Goal: Information Seeking & Learning: Check status

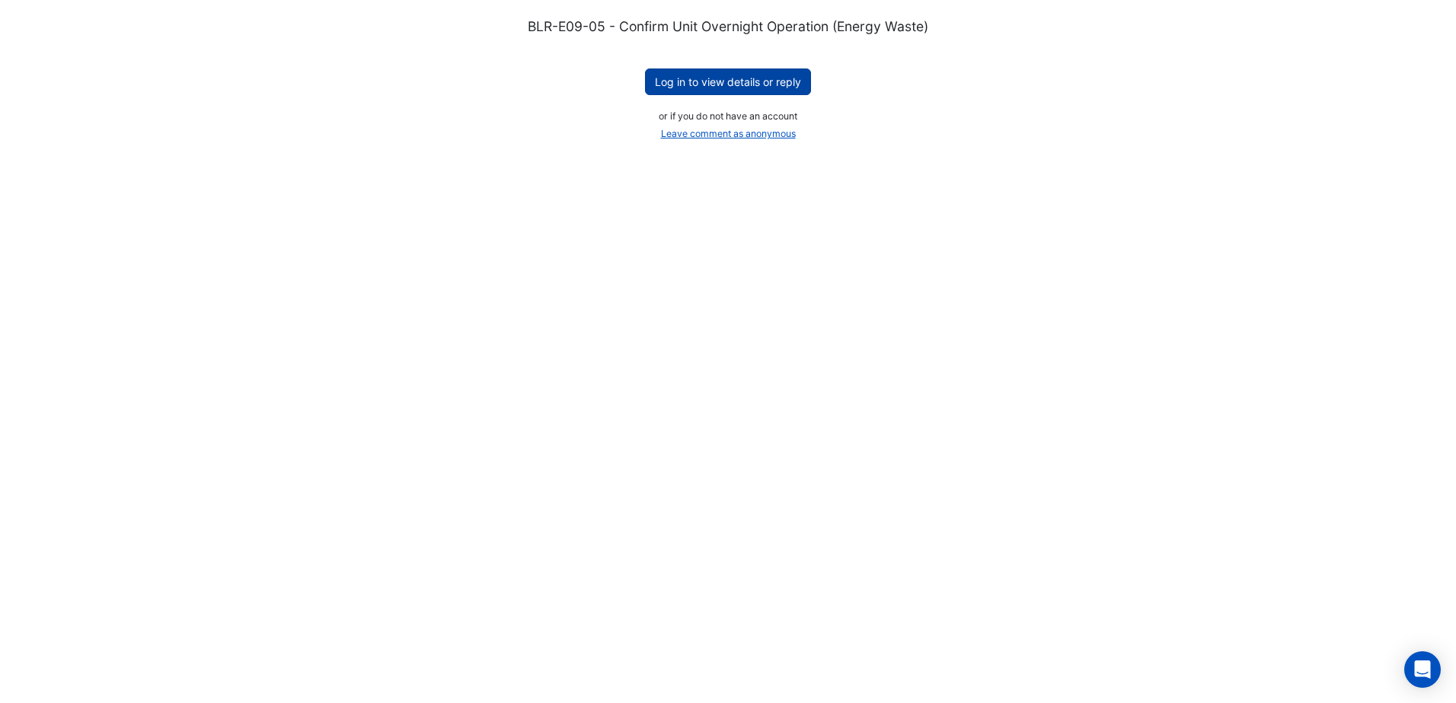
click at [757, 72] on button "Log in to view details or reply" at bounding box center [728, 82] width 166 height 27
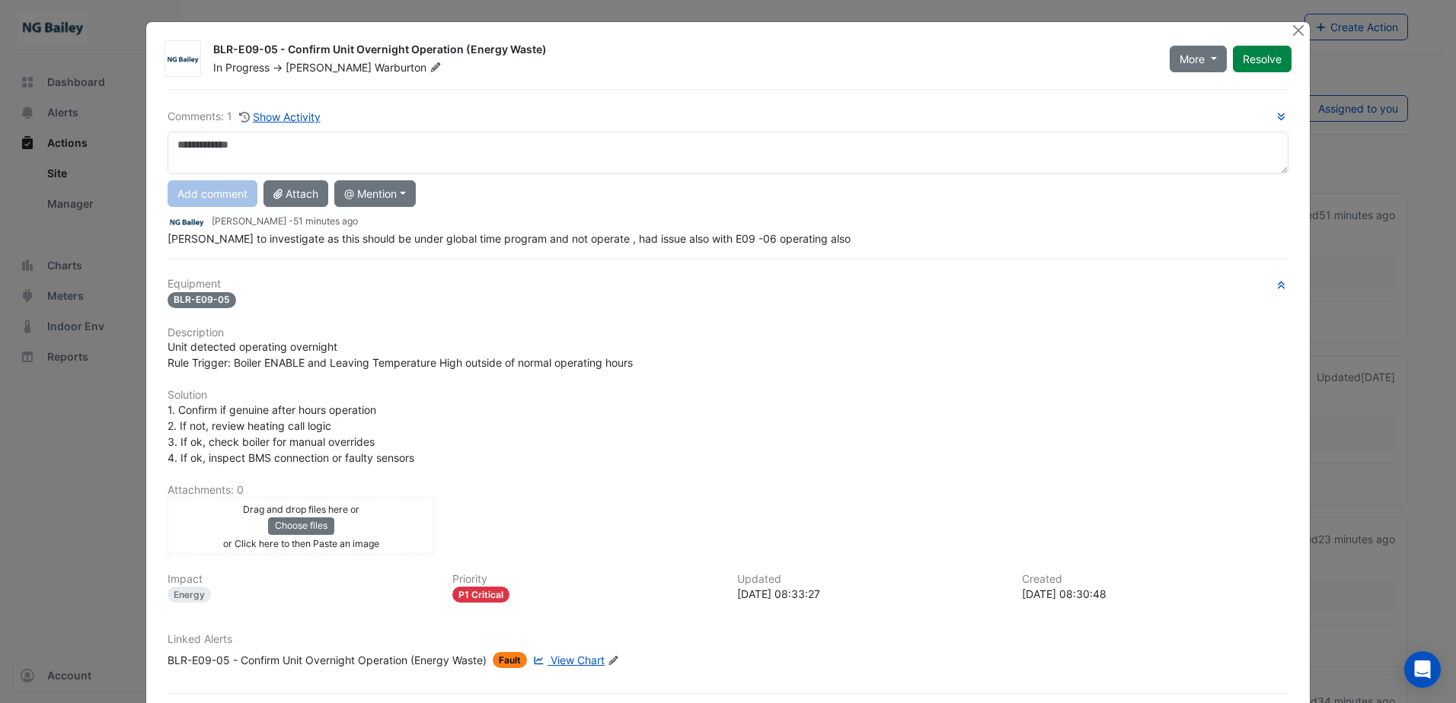
scroll to position [70, 0]
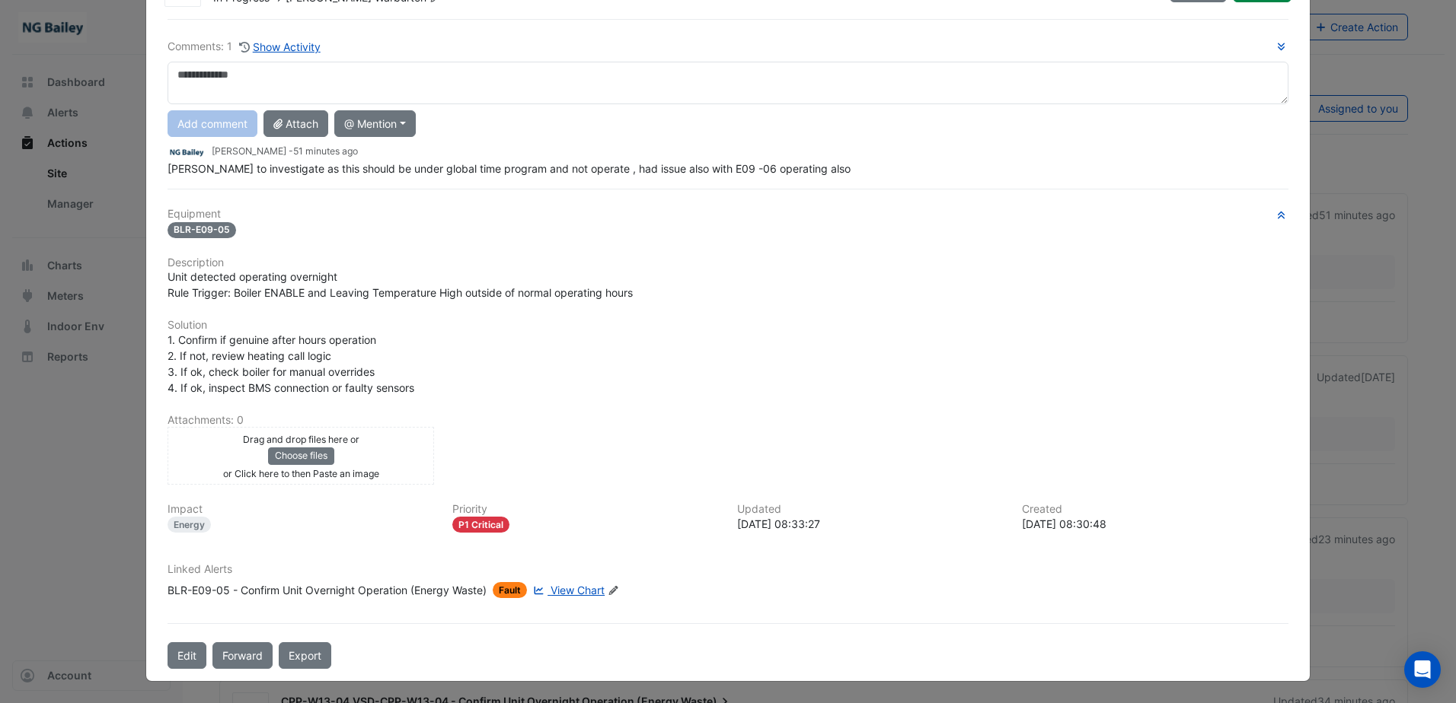
click at [563, 592] on span "View Chart" at bounding box center [577, 590] width 54 height 13
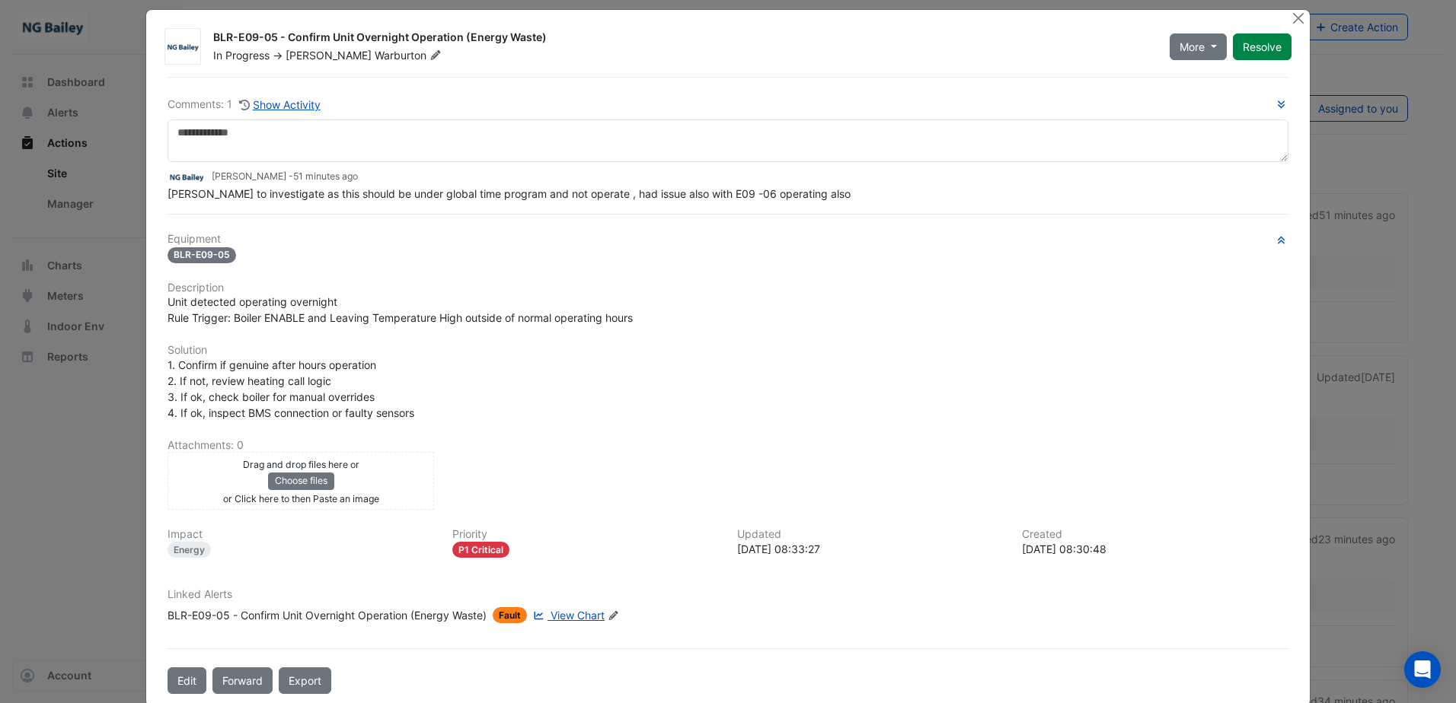
scroll to position [0, 0]
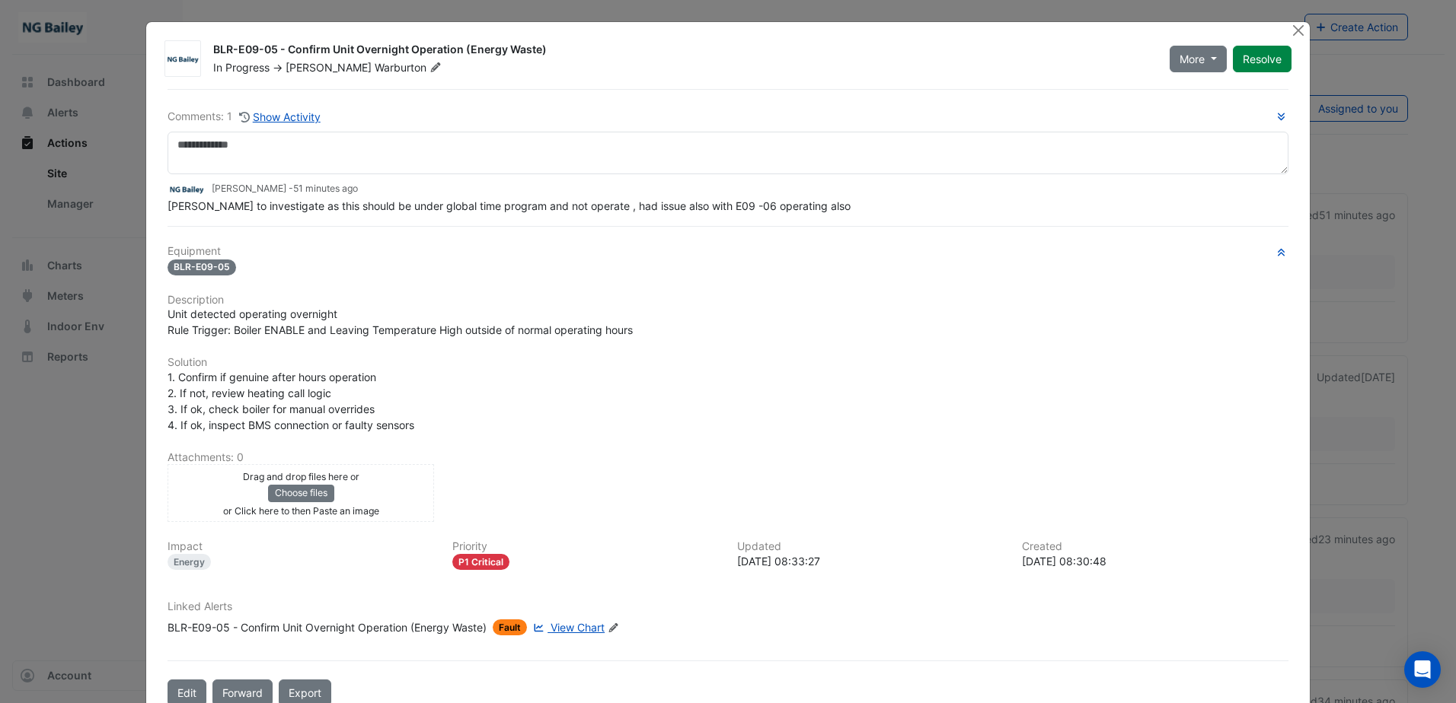
drag, startPoint x: 208, startPoint y: 54, endPoint x: 543, endPoint y: 44, distance: 335.1
click at [543, 44] on div "BLR-E09-05 - Confirm Unit Overnight Operation (Energy Waste)" at bounding box center [682, 51] width 938 height 18
copy div "BLR-E09-05 - Confirm Unit Overnight Operation (Energy Waste)"
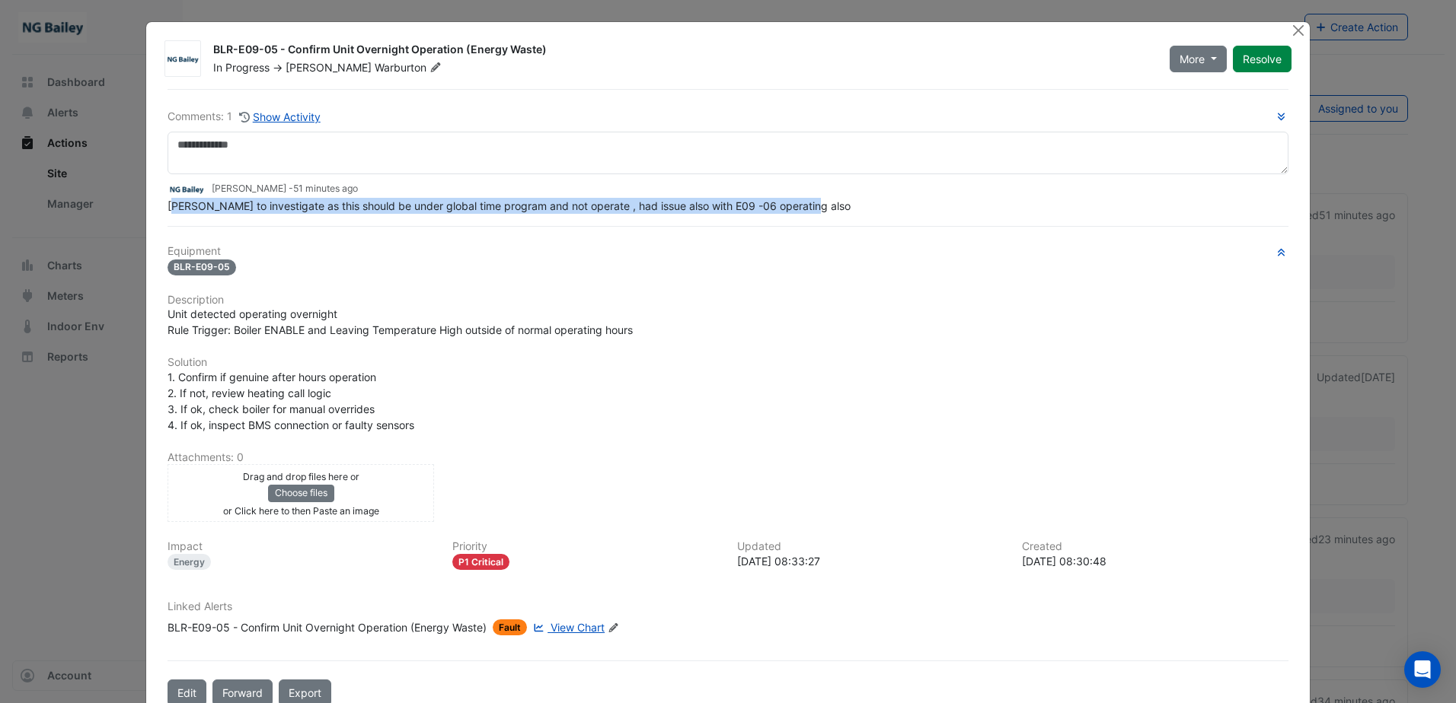
drag, startPoint x: 167, startPoint y: 209, endPoint x: 798, endPoint y: 205, distance: 630.4
click at [798, 205] on span "Sauter to investigate as this should be under global time program and not opera…" at bounding box center [508, 205] width 683 height 13
copy span "Sauter to investigate as this should be under global time program and not opera…"
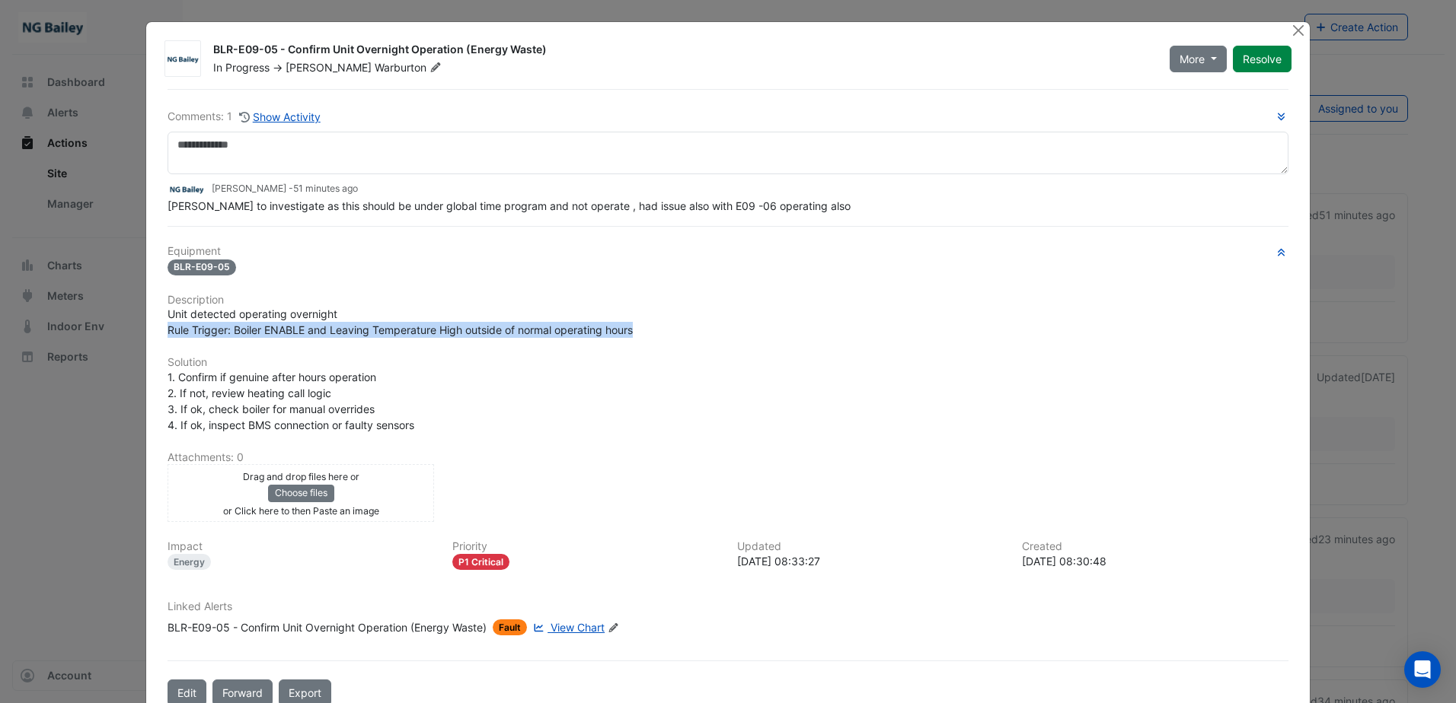
drag, startPoint x: 161, startPoint y: 328, endPoint x: 630, endPoint y: 329, distance: 469.0
click at [630, 329] on span "Unit detected operating overnight Rule Trigger: Boiler ENABLE and Leaving Tempe…" at bounding box center [399, 322] width 465 height 29
copy span "Rule Trigger: Boiler ENABLE and Leaving Temperature High outside of normal oper…"
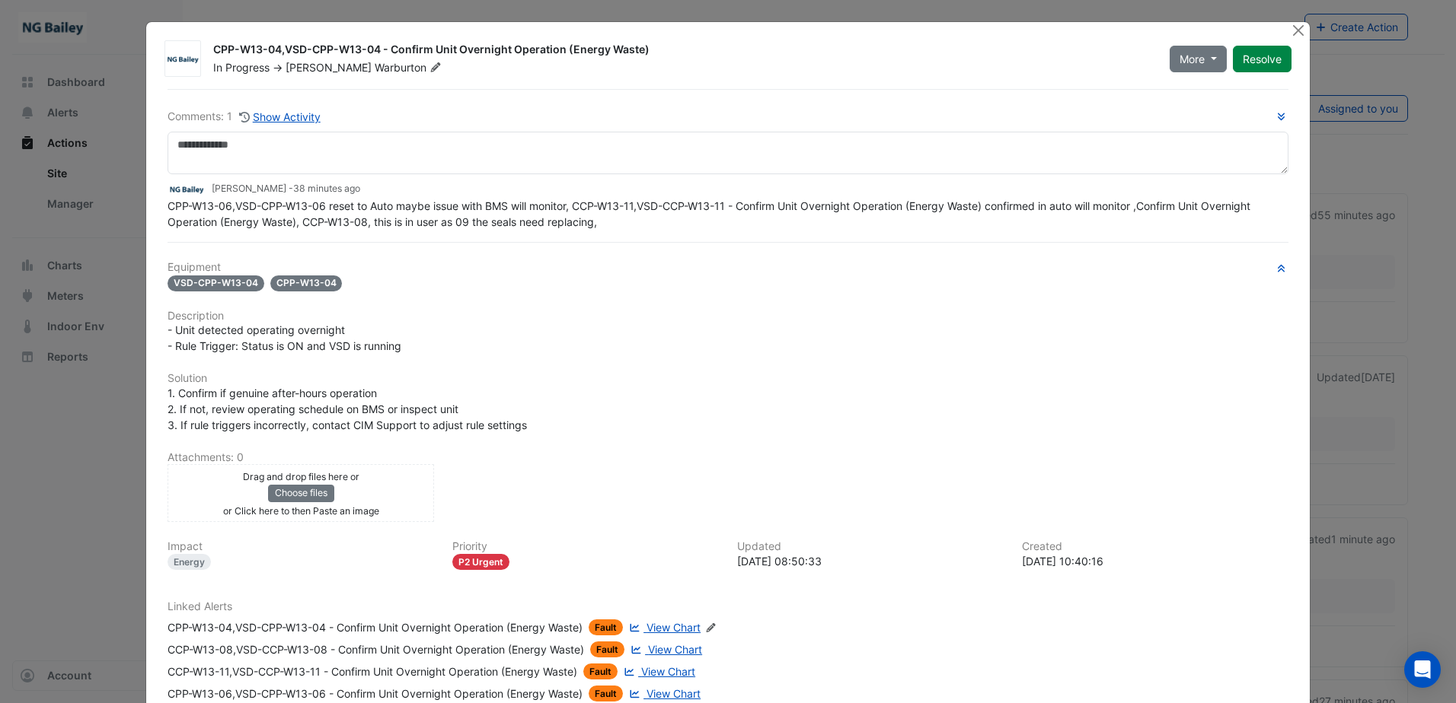
drag, startPoint x: 209, startPoint y: 51, endPoint x: 646, endPoint y: 52, distance: 437.0
click at [646, 52] on div "CPP-W13-04,VSD-CPP-W13-04 - Confirm Unit Overnight Operation (Energy Waste)" at bounding box center [682, 51] width 938 height 18
copy div "CPP-W13-04,VSD-CPP-W13-04 - Confirm Unit Overnight Operation (Energy Waste)"
drag, startPoint x: 169, startPoint y: 333, endPoint x: 404, endPoint y: 344, distance: 234.7
click at [404, 344] on div "- Unit detected operating overnight - Rule Trigger: Status is ON and VSD is run…" at bounding box center [727, 338] width 1121 height 32
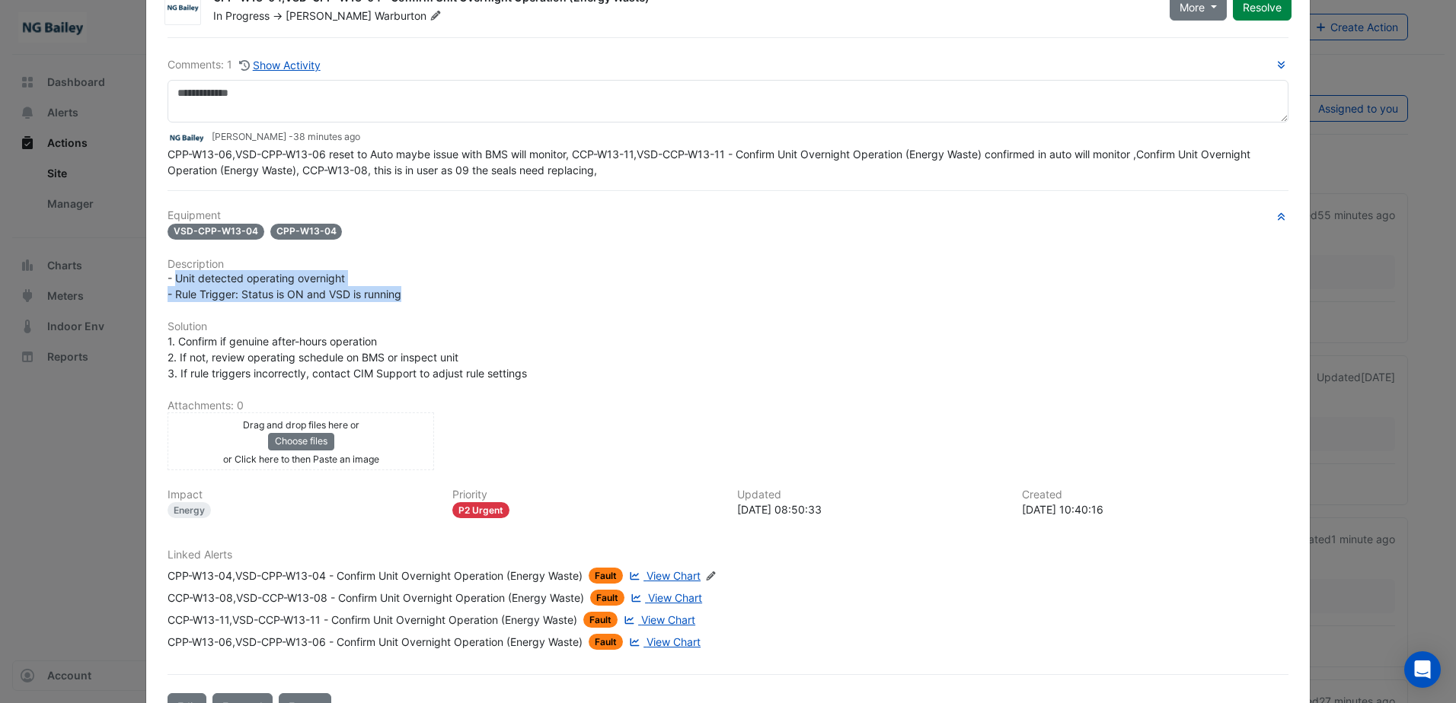
scroll to position [76, 0]
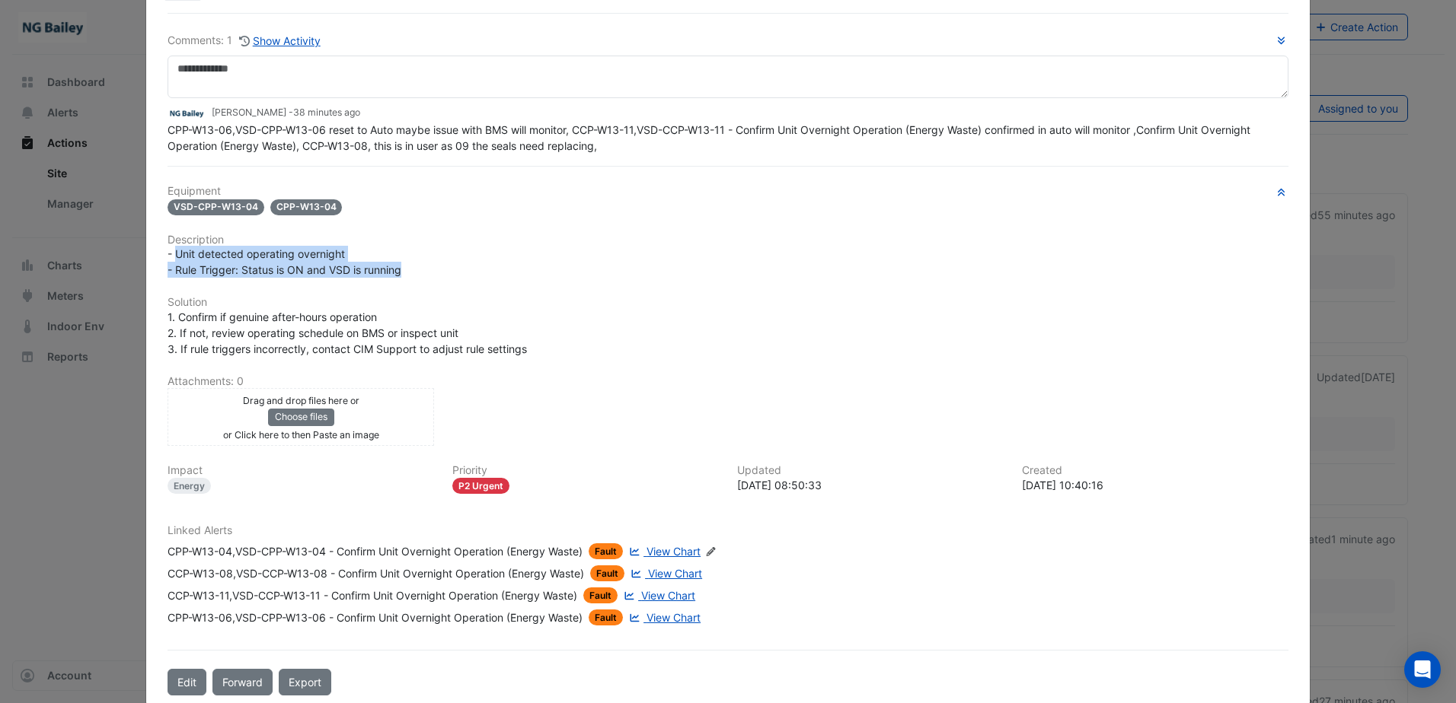
click at [646, 553] on span "View Chart" at bounding box center [673, 551] width 54 height 13
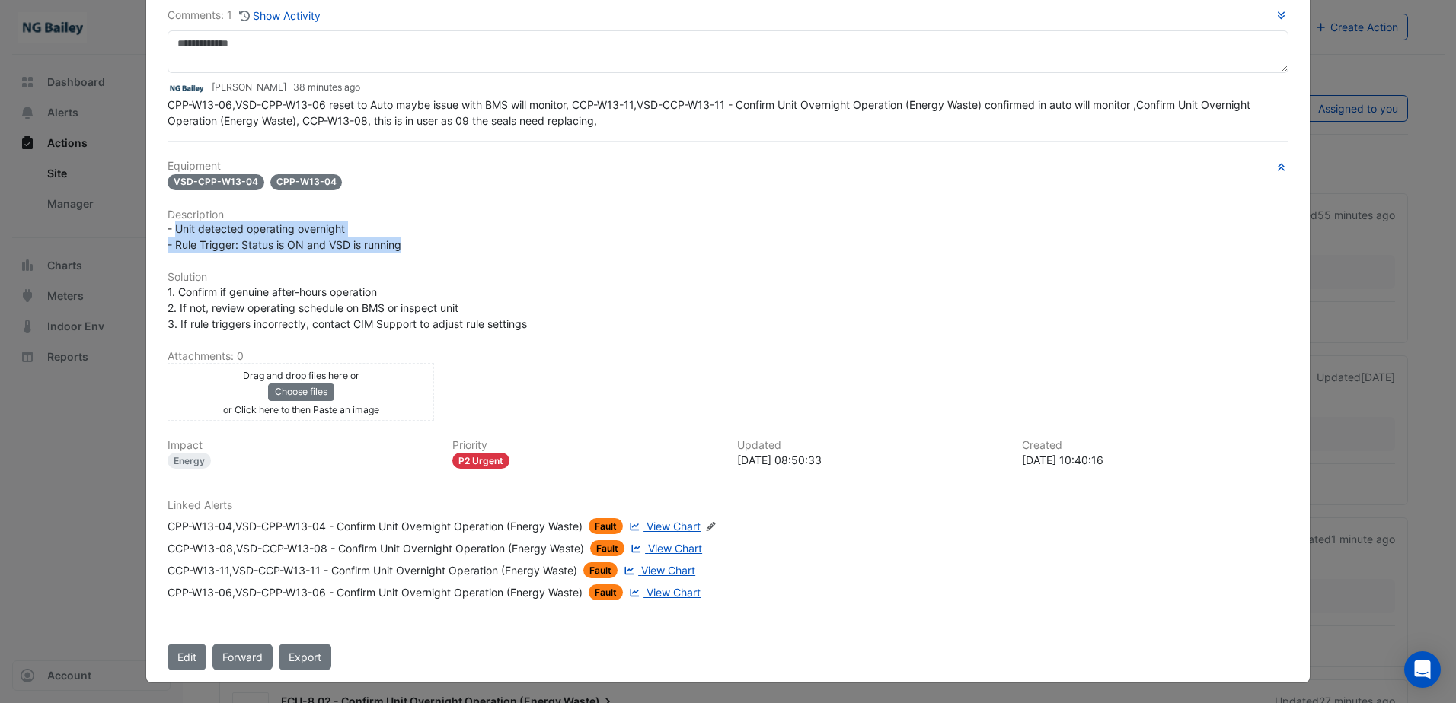
scroll to position [103, 0]
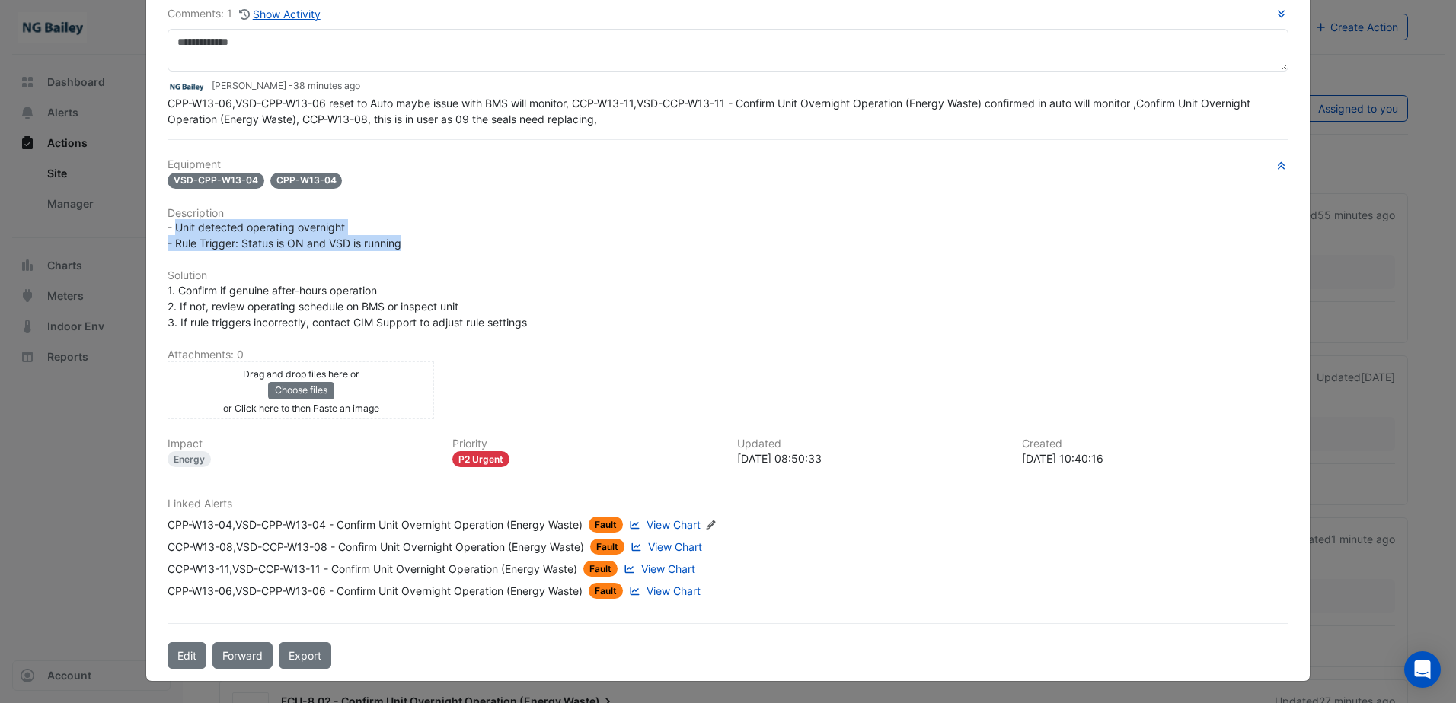
click at [646, 550] on link "View Chart" at bounding box center [664, 547] width 75 height 16
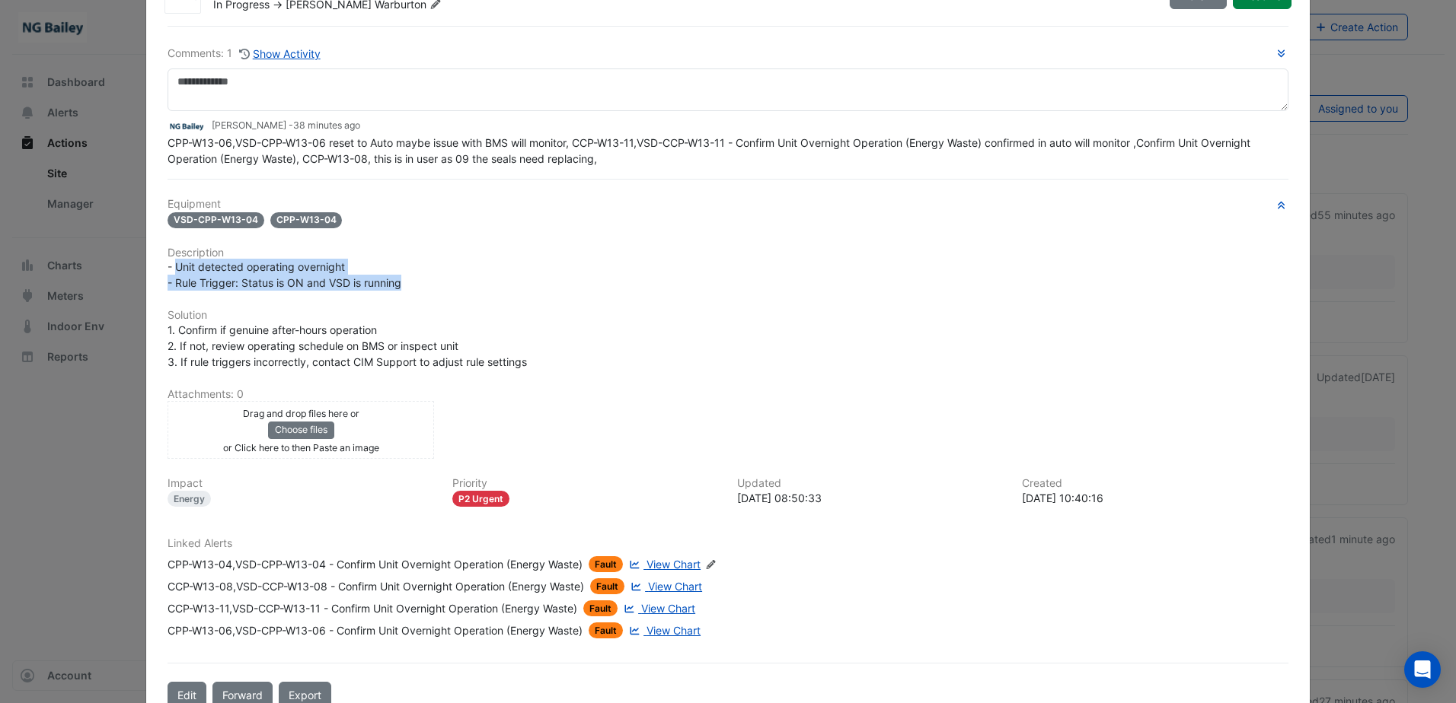
scroll to position [0, 0]
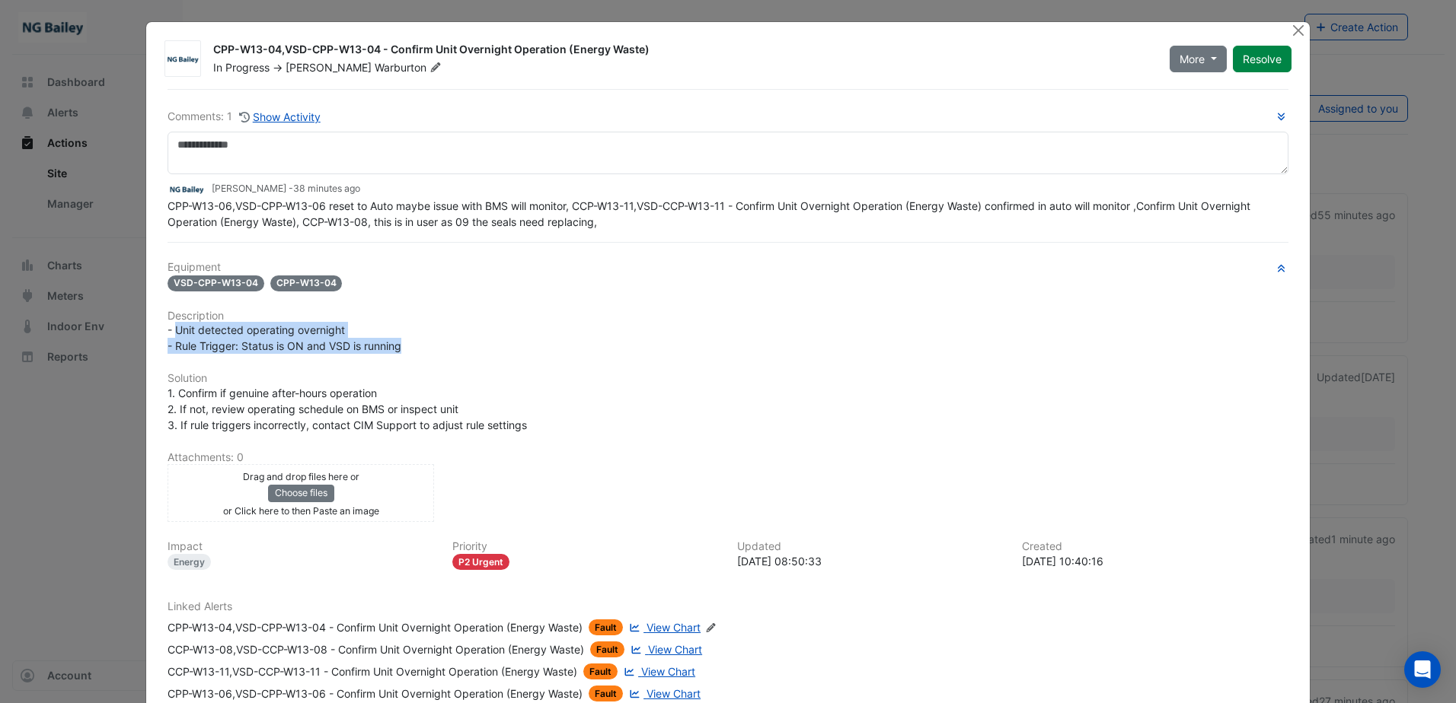
click at [183, 339] on div "- Unit detected operating overnight - Rule Trigger: Status is ON and VSD is run…" at bounding box center [727, 338] width 1121 height 32
drag, startPoint x: 172, startPoint y: 328, endPoint x: 441, endPoint y: 343, distance: 269.1
click at [441, 343] on div "- Unit detected operating overnight - Rule Trigger: Status is ON and VSD is run…" at bounding box center [727, 338] width 1121 height 32
copy span "Unit detected operating overnight - Rule Trigger: Status is ON and VSD is runni…"
drag, startPoint x: 160, startPoint y: 206, endPoint x: 633, endPoint y: 217, distance: 473.7
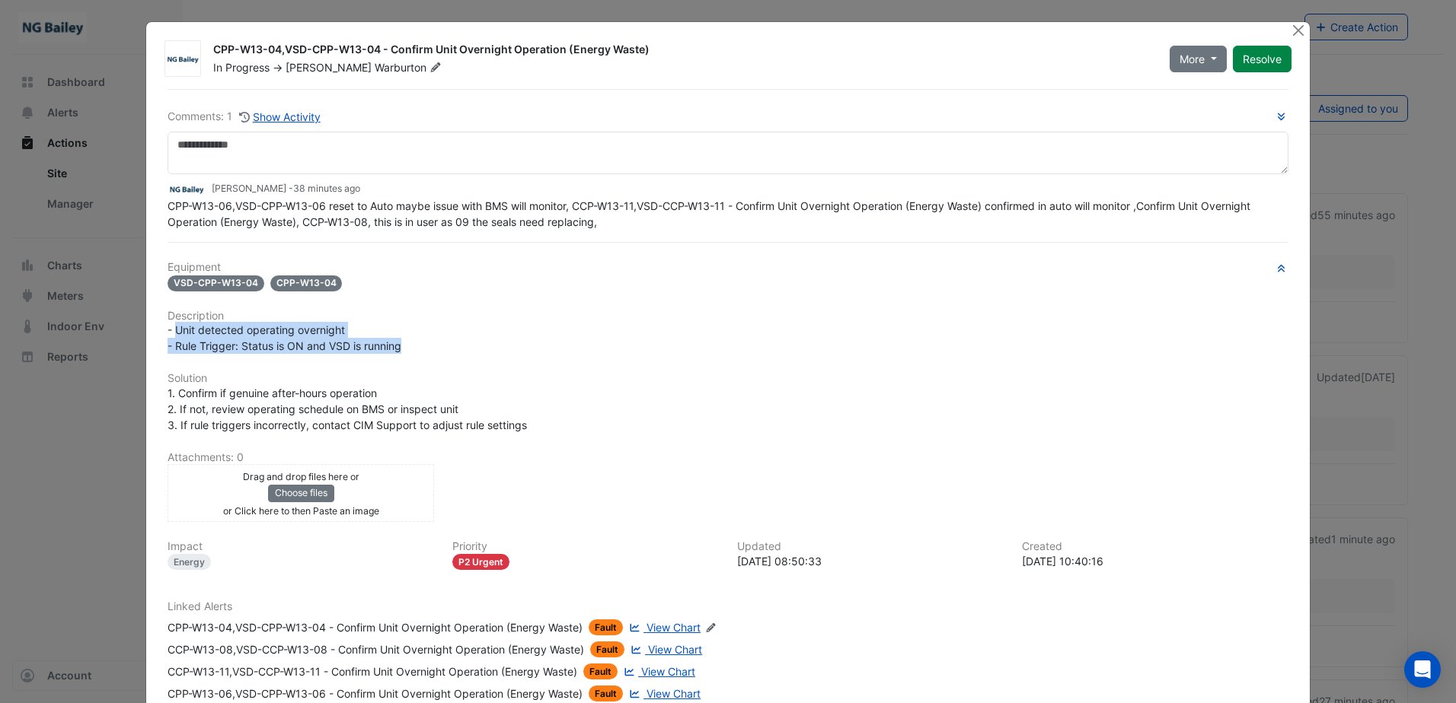
click at [633, 217] on div "Comments: 1 Show Activity Roy Warburton - 38 minutes ago CPP-W13-06,VSD-CPP-W13…" at bounding box center [727, 430] width 1139 height 683
copy span "CPP-W13-06,VSD-CPP-W13-06 reset to Auto maybe issue with BMS will monitor, CCP-…"
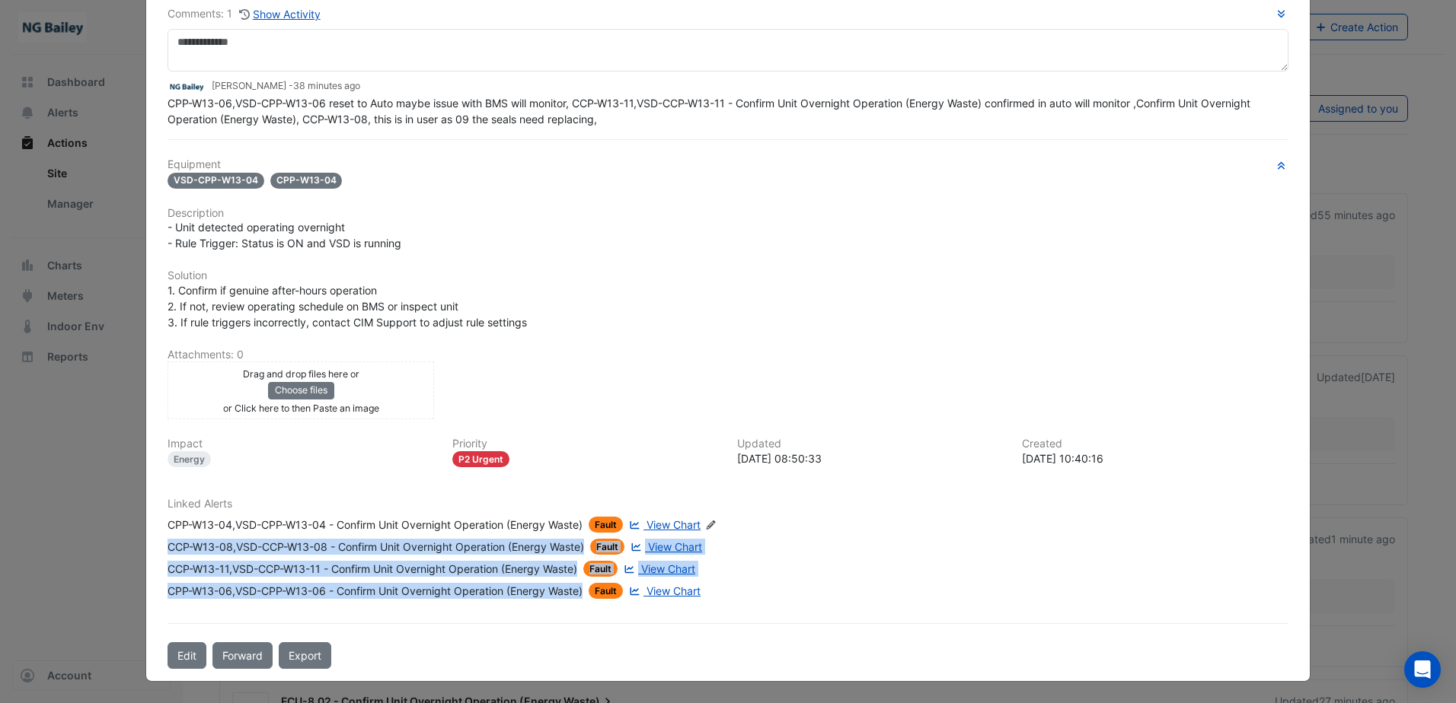
drag, startPoint x: 160, startPoint y: 548, endPoint x: 579, endPoint y: 590, distance: 421.6
click at [579, 590] on div "Linked Alerts CPP-W13-04,VSD-CPP-W13-04 - Confirm Unit Overnight Operation (Ene…" at bounding box center [727, 548] width 1139 height 101
copy div "CCP-W13-08,VSD-CCP-W13-08 - Confirm Unit Overnight Operation (Energy Waste) Fau…"
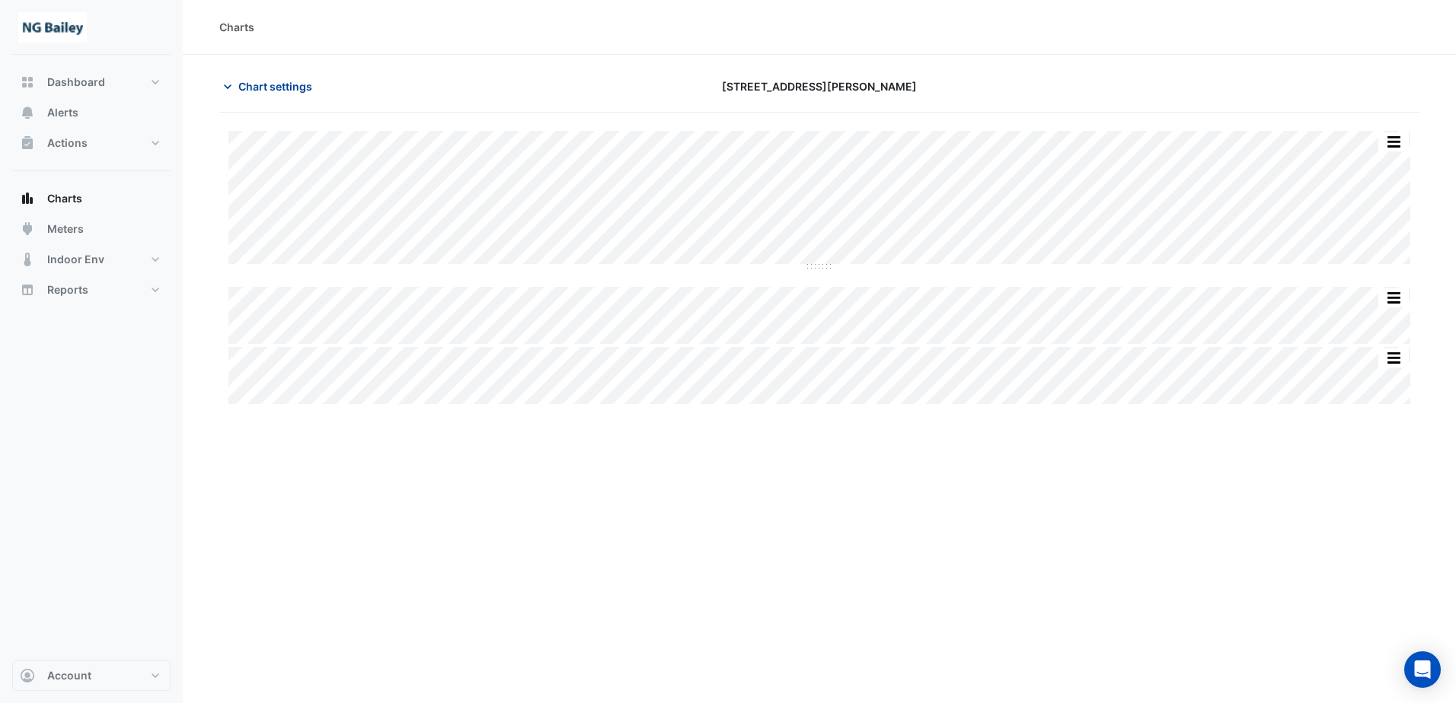
click at [228, 88] on icon "button" at bounding box center [228, 87] width 8 height 5
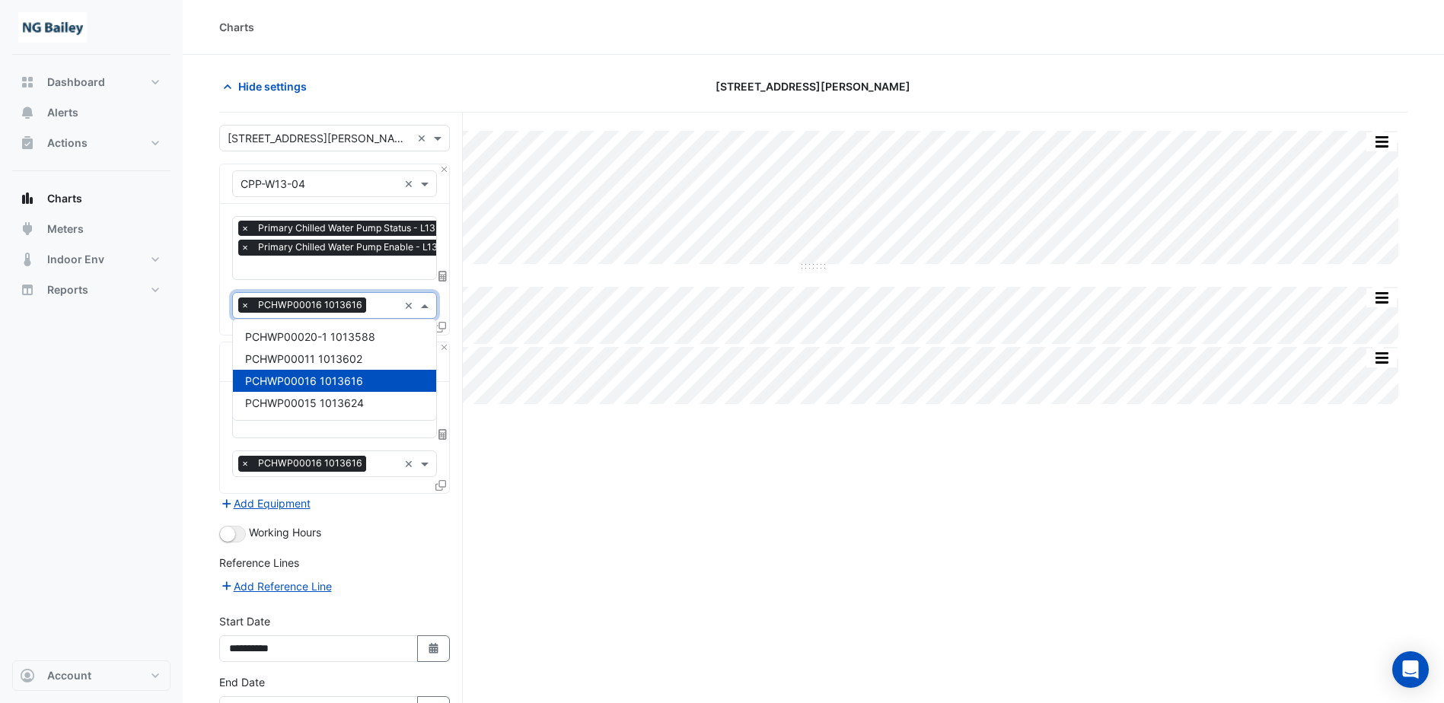
click at [382, 310] on input "text" at bounding box center [385, 307] width 26 height 16
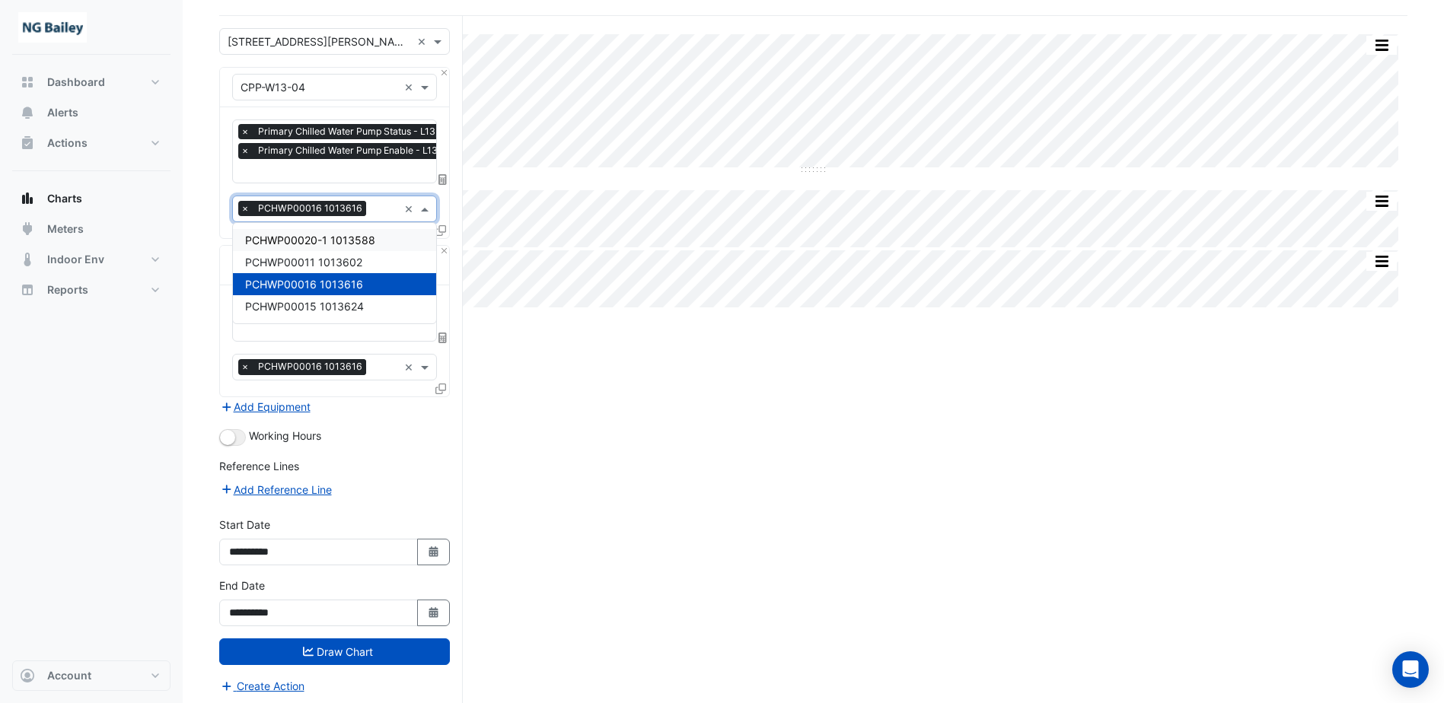
scroll to position [97, 0]
click at [375, 208] on input "text" at bounding box center [385, 210] width 26 height 16
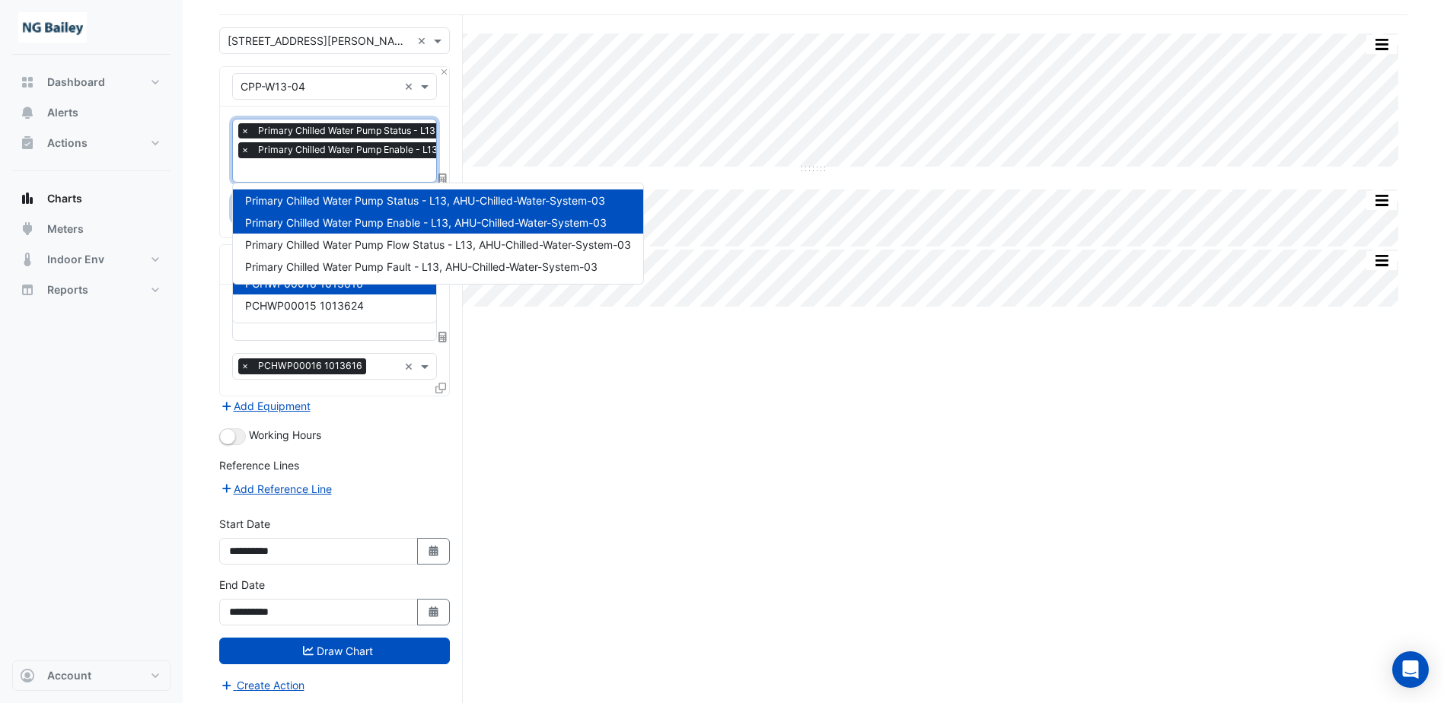
scroll to position [0, 8]
click at [375, 167] on input "text" at bounding box center [407, 172] width 348 height 16
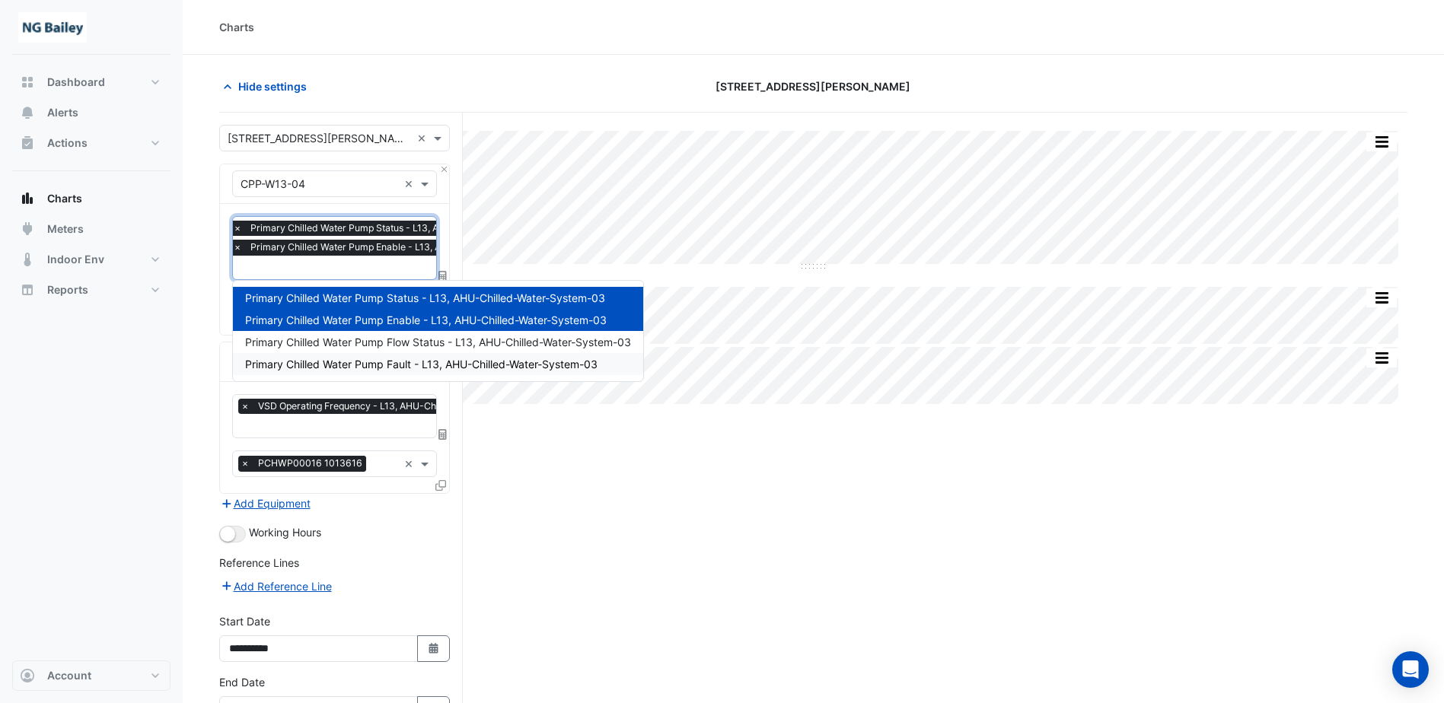
scroll to position [97, 0]
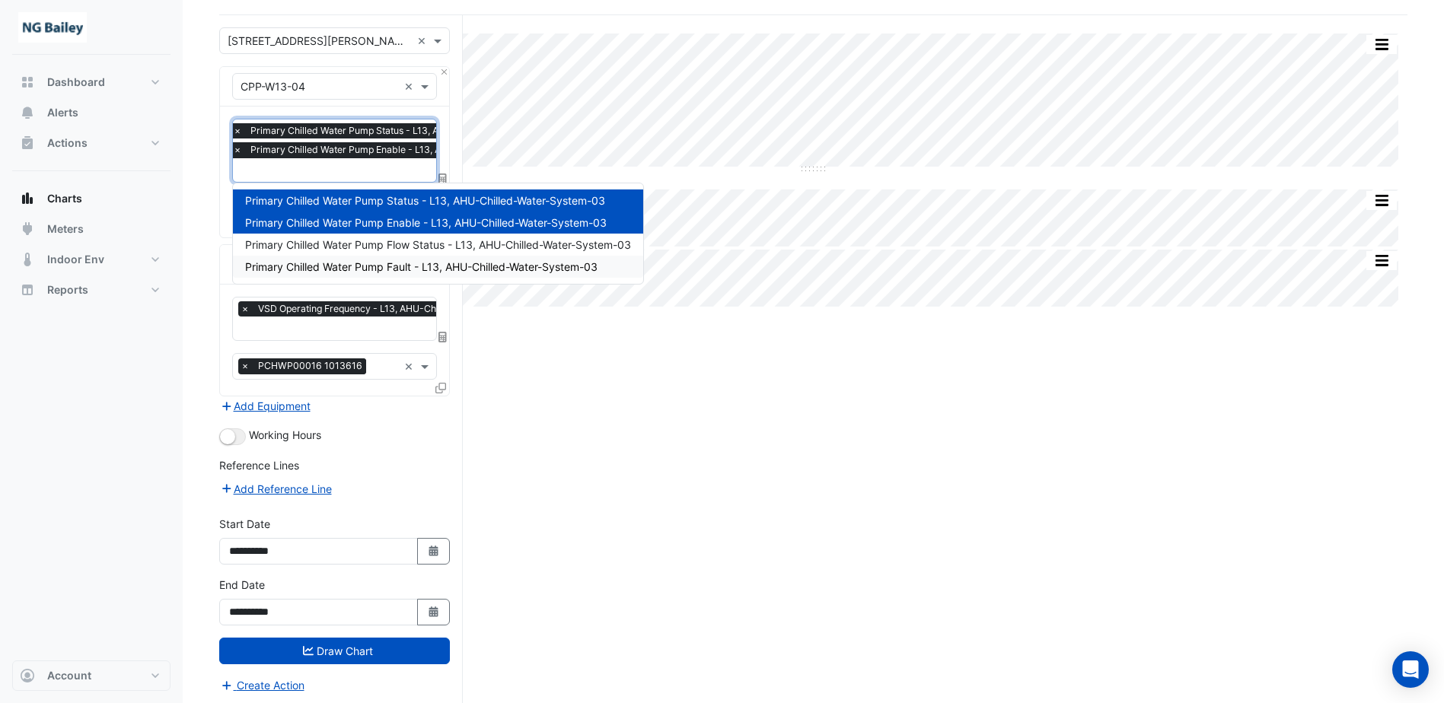
click at [777, 337] on div "Split by Equip Split All Split None Print Save as JPEG Save as PNG Pivot Data T…" at bounding box center [813, 360] width 1188 height 691
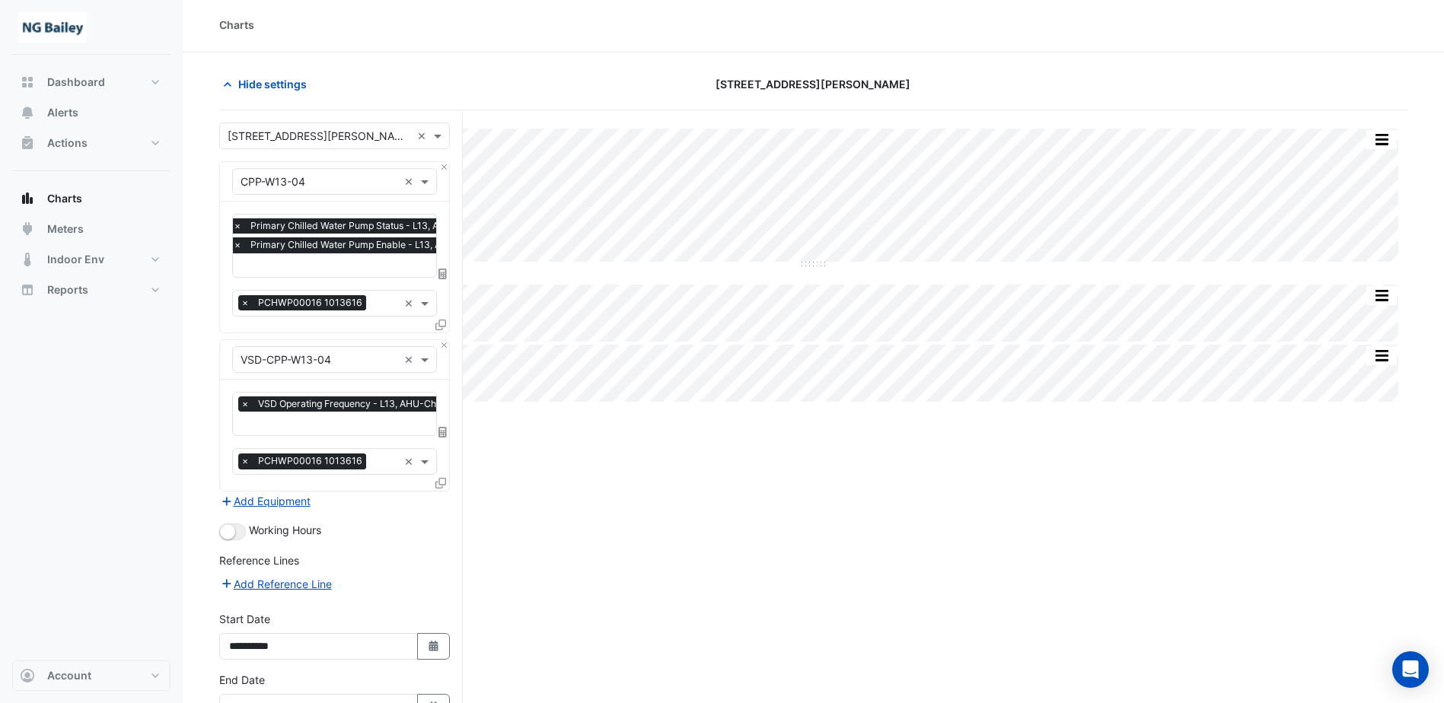
scroll to position [0, 0]
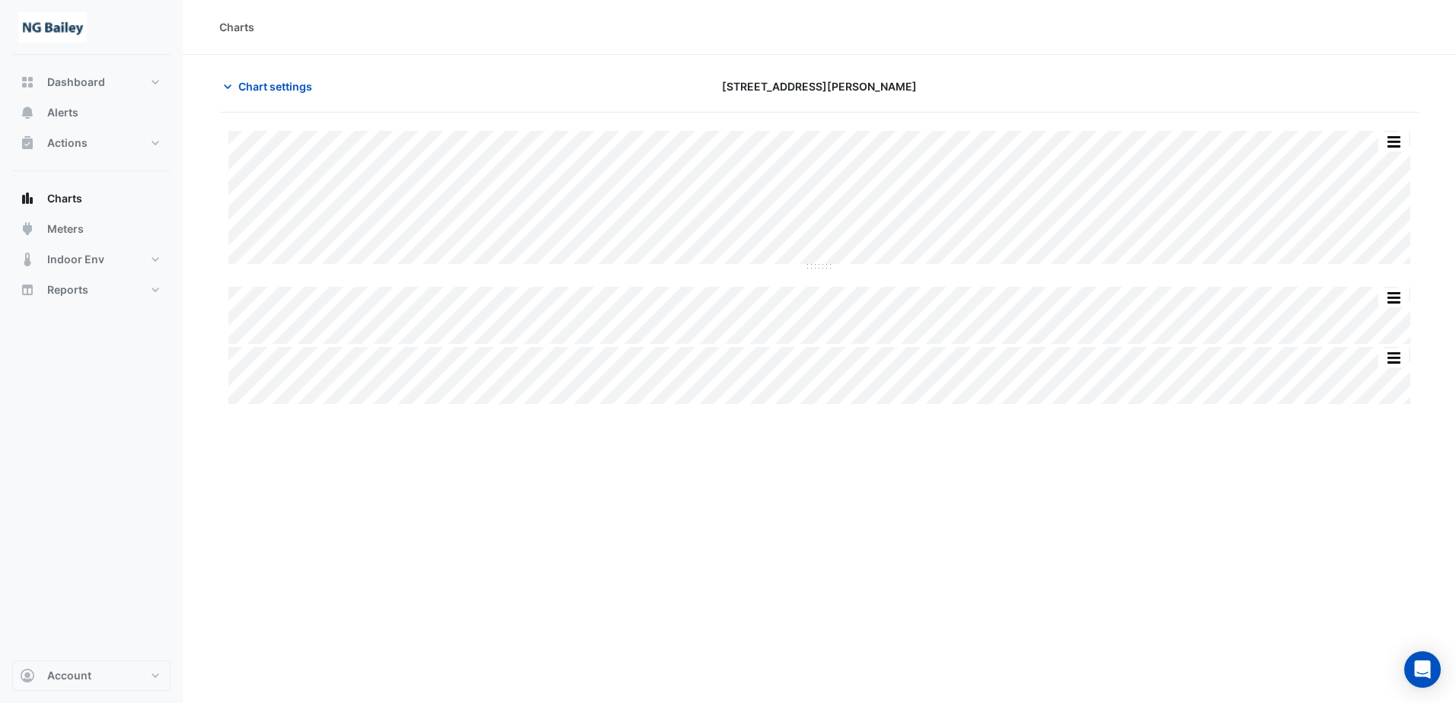
type input "**********"
click at [295, 89] on span "Chart settings" at bounding box center [275, 86] width 74 height 16
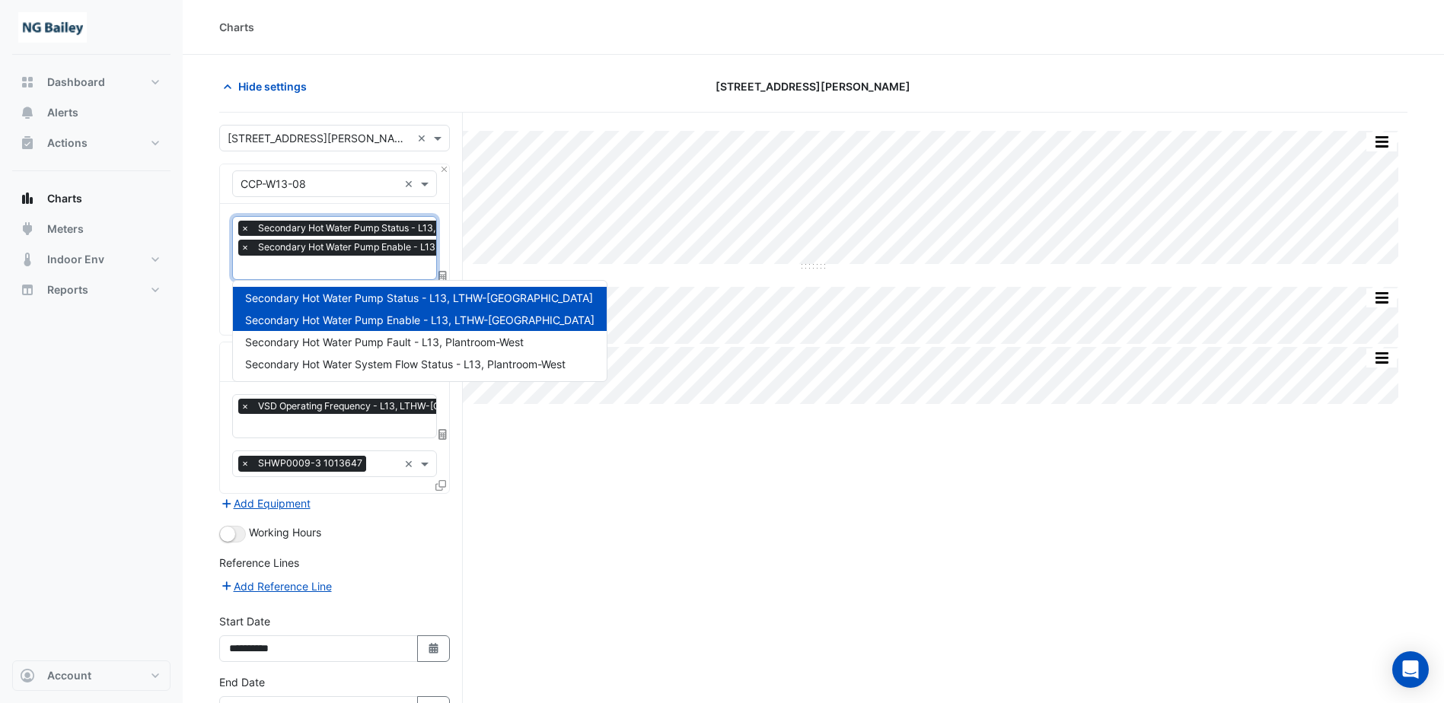
scroll to position [0, 8]
click at [361, 265] on input "text" at bounding box center [399, 269] width 332 height 16
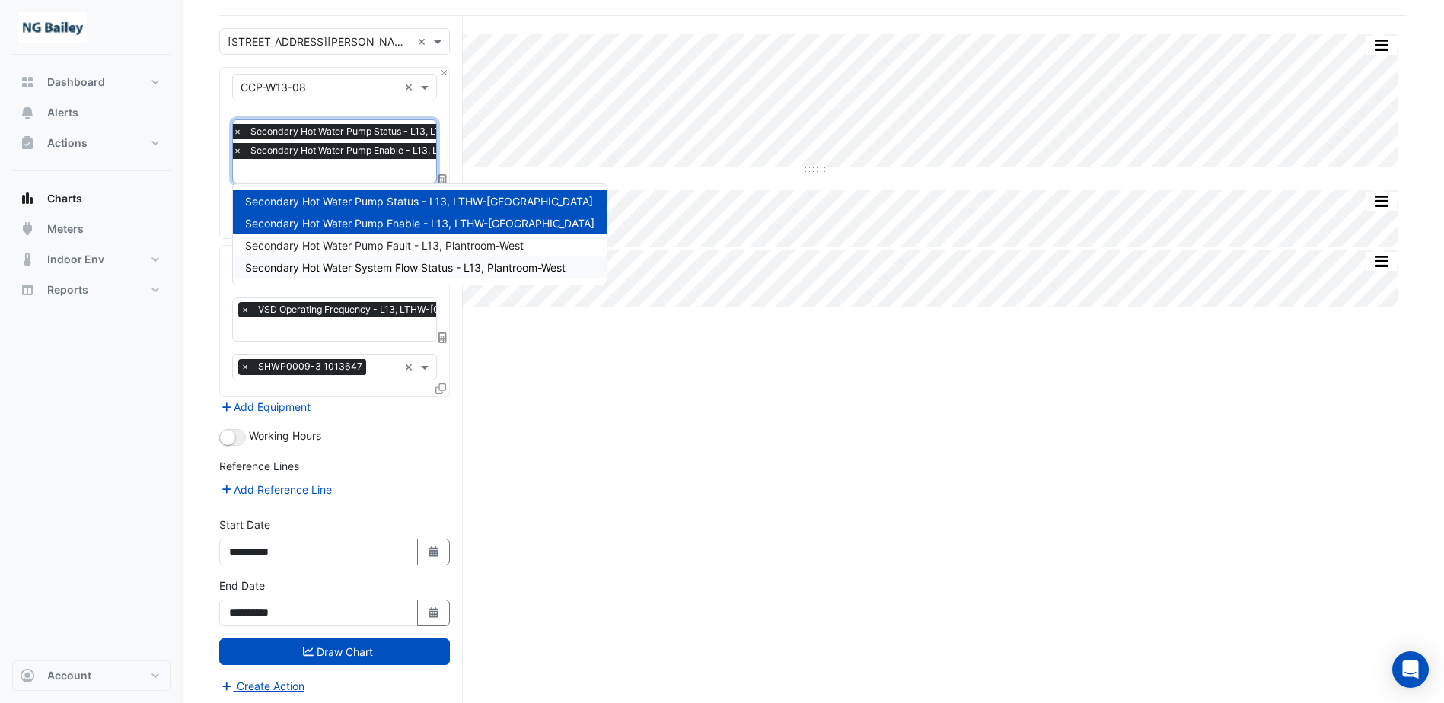
scroll to position [97, 0]
click at [400, 270] on span "Secondary Hot Water System Flow Status - L13, Plantroom-West" at bounding box center [405, 266] width 321 height 13
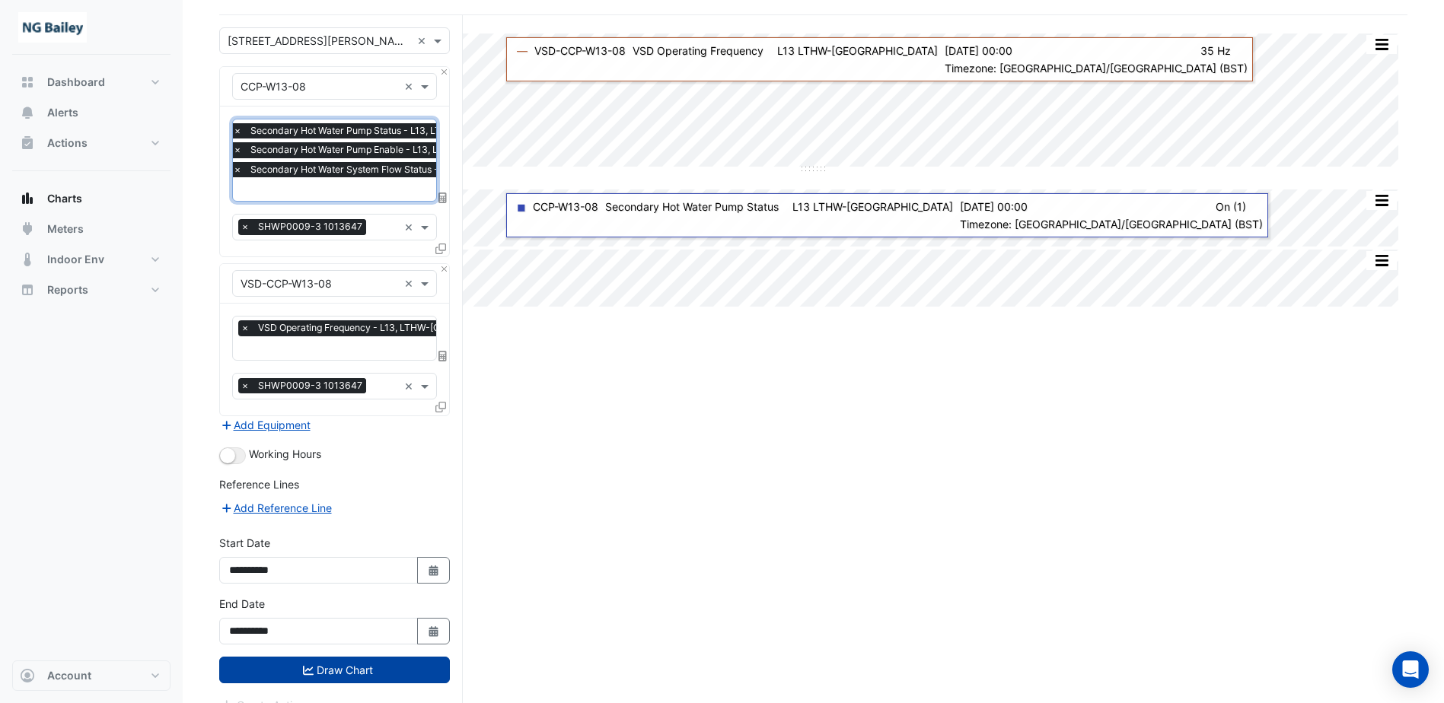
click at [333, 669] on button "Draw Chart" at bounding box center [334, 670] width 231 height 27
